Goal: Task Accomplishment & Management: Use online tool/utility

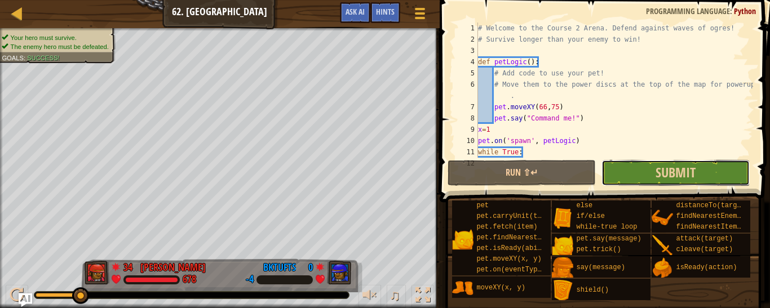
click at [644, 180] on button "Submit" at bounding box center [675, 173] width 148 height 26
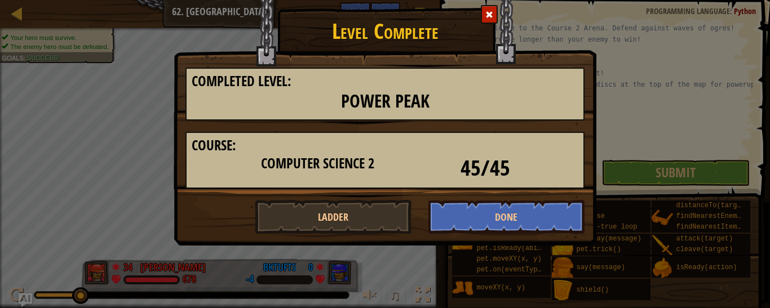
click at [491, 20] on div at bounding box center [489, 14] width 17 height 19
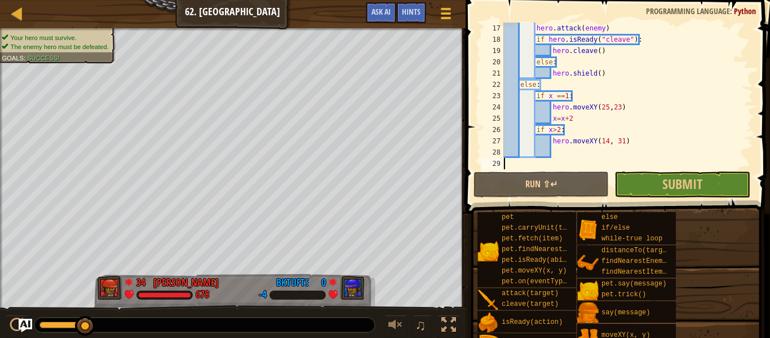
scroll to position [214, 0]
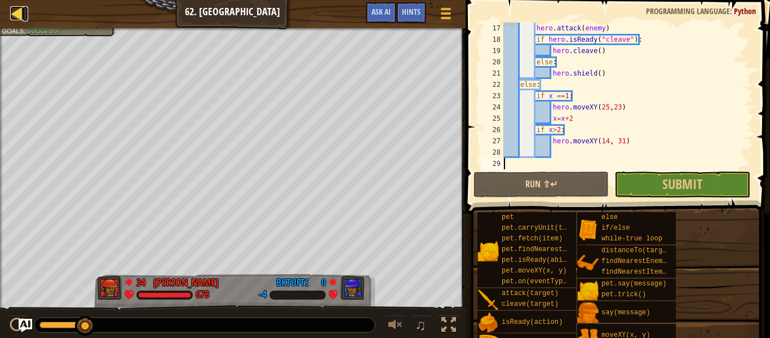
click at [17, 17] on div at bounding box center [17, 13] width 14 height 14
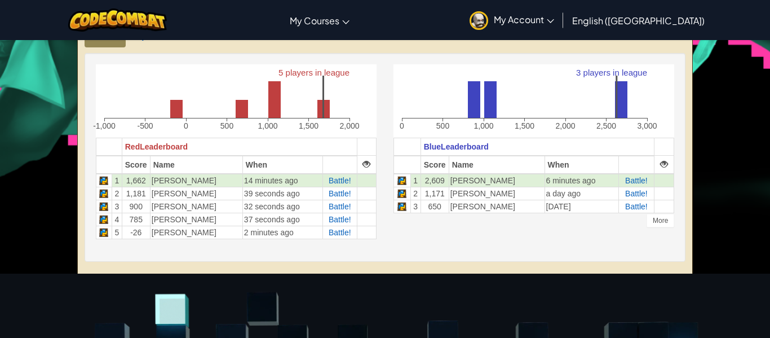
scroll to position [93, 0]
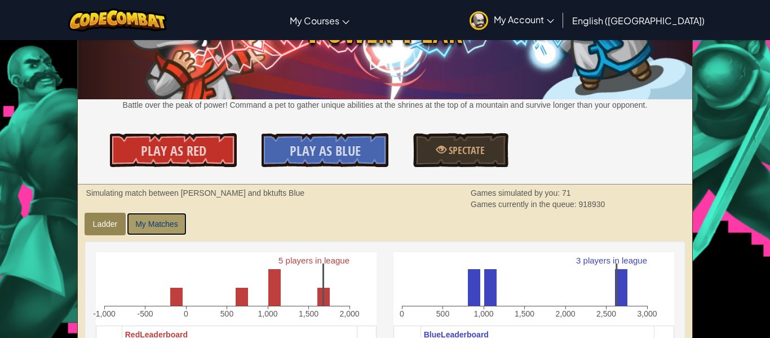
click at [150, 221] on link "My Matches" at bounding box center [156, 223] width 59 height 23
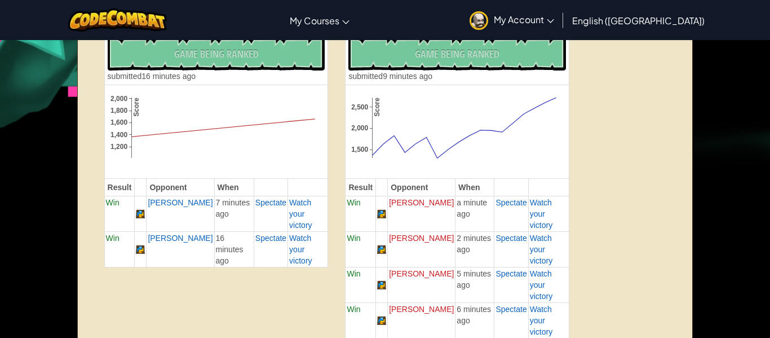
scroll to position [330, 0]
click at [282, 70] on div "No New Code to Rank Rank My Game! Submitting... Submitted for Ranking Failed to…" at bounding box center [217, 58] width 218 height 45
click at [379, 70] on div "No New Code to Rank Rank My Game! Submitting... Submitted for Ranking Failed to…" at bounding box center [457, 58] width 218 height 45
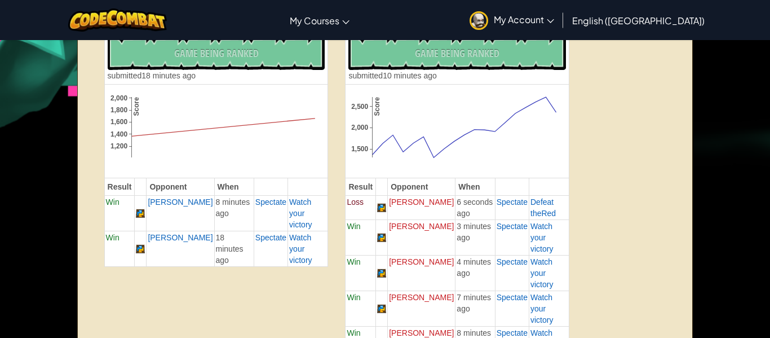
click at [333, 123] on div "Your Red Matches - 2 Wins, 0 Losses Share Multiplayer Link No New Code to Rank …" at bounding box center [216, 146] width 241 height 263
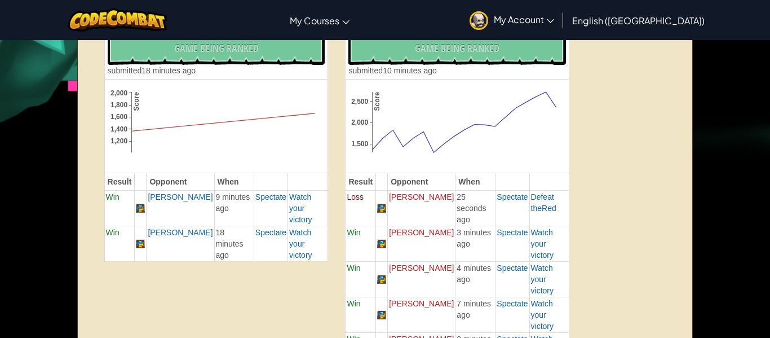
scroll to position [333, 0]
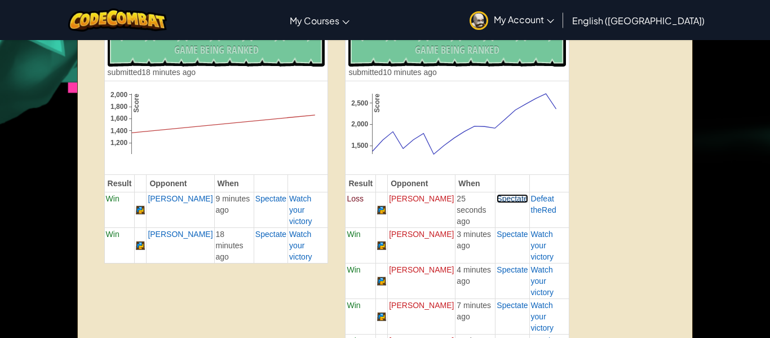
click at [519, 203] on span "Spectate" at bounding box center [512, 198] width 31 height 9
